Goal: Information Seeking & Learning: Understand process/instructions

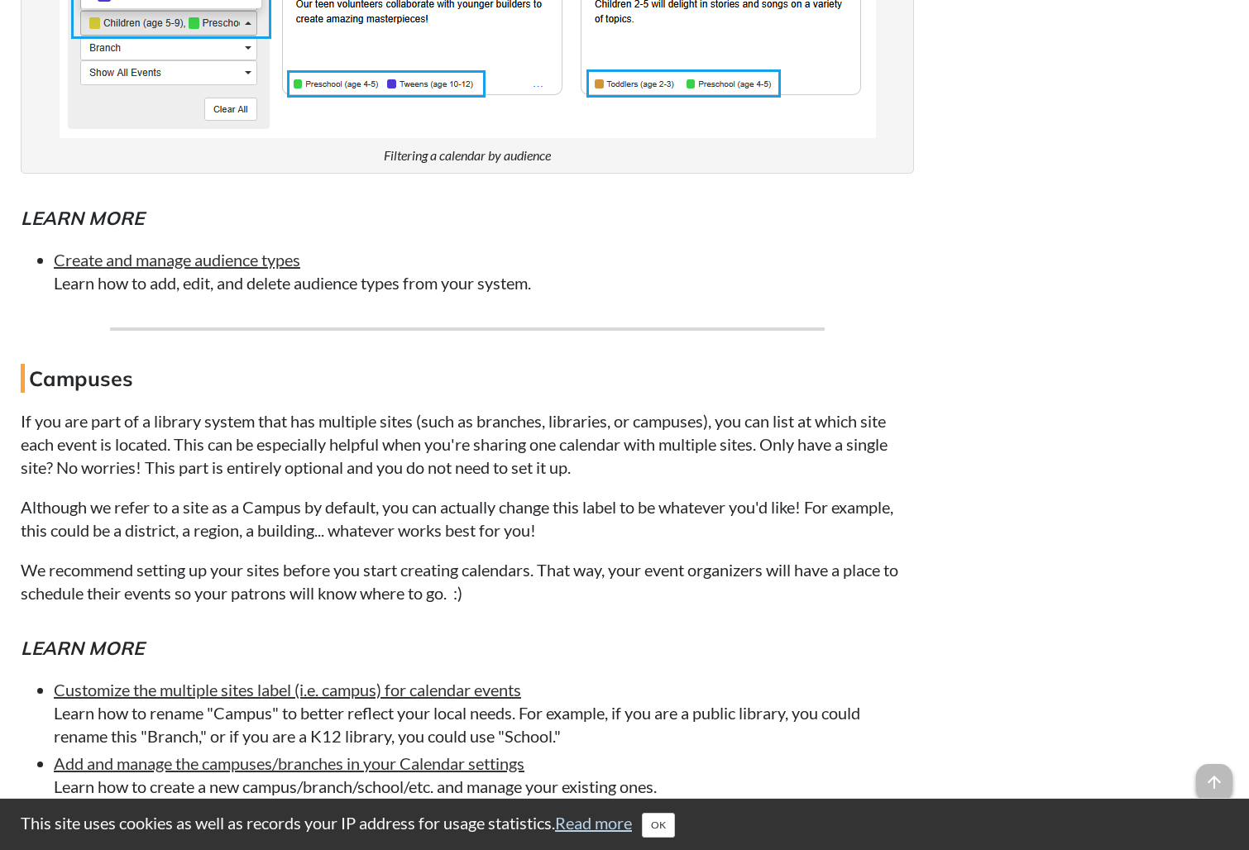
scroll to position [2751, 0]
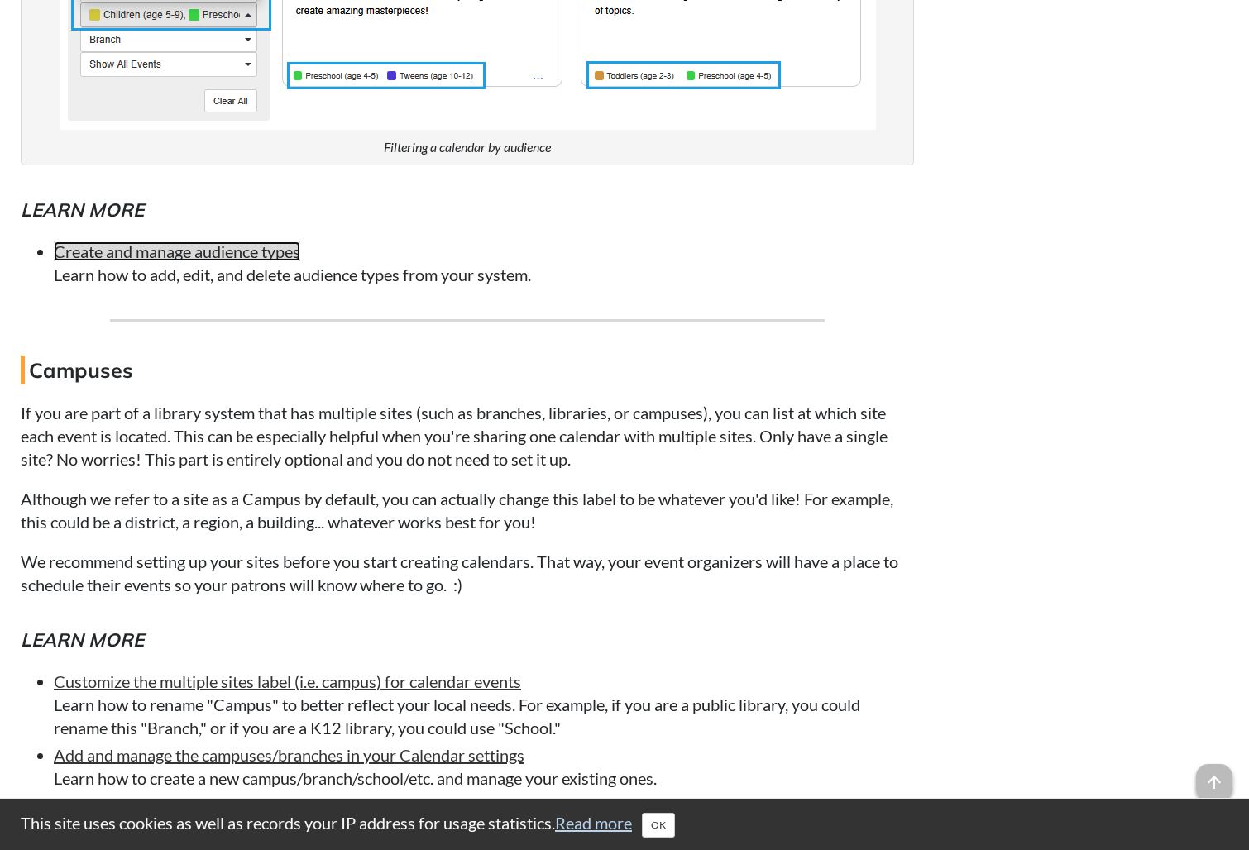
click at [162, 261] on link "Create and manage audience types" at bounding box center [177, 251] width 246 height 20
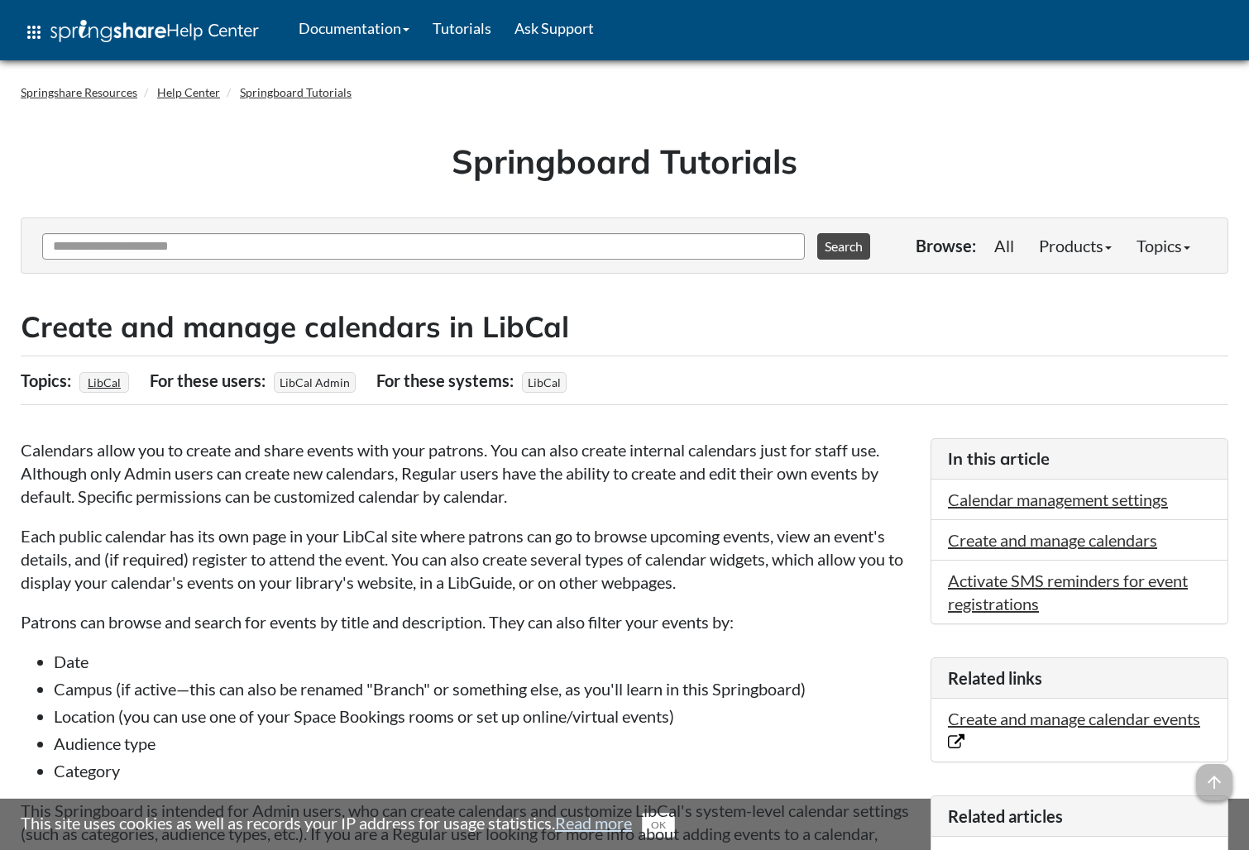
scroll to position [3277, 0]
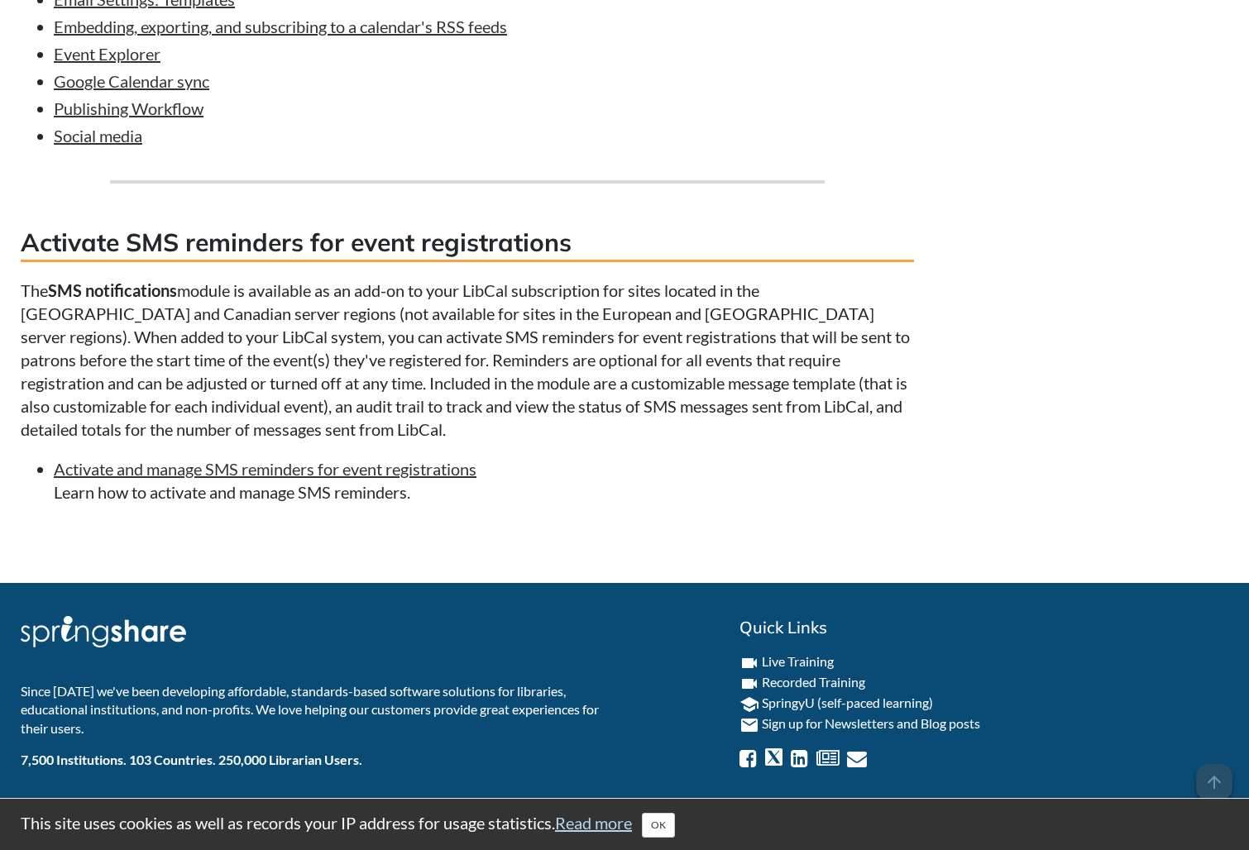
scroll to position [8224, 0]
